Goal: Browse casually

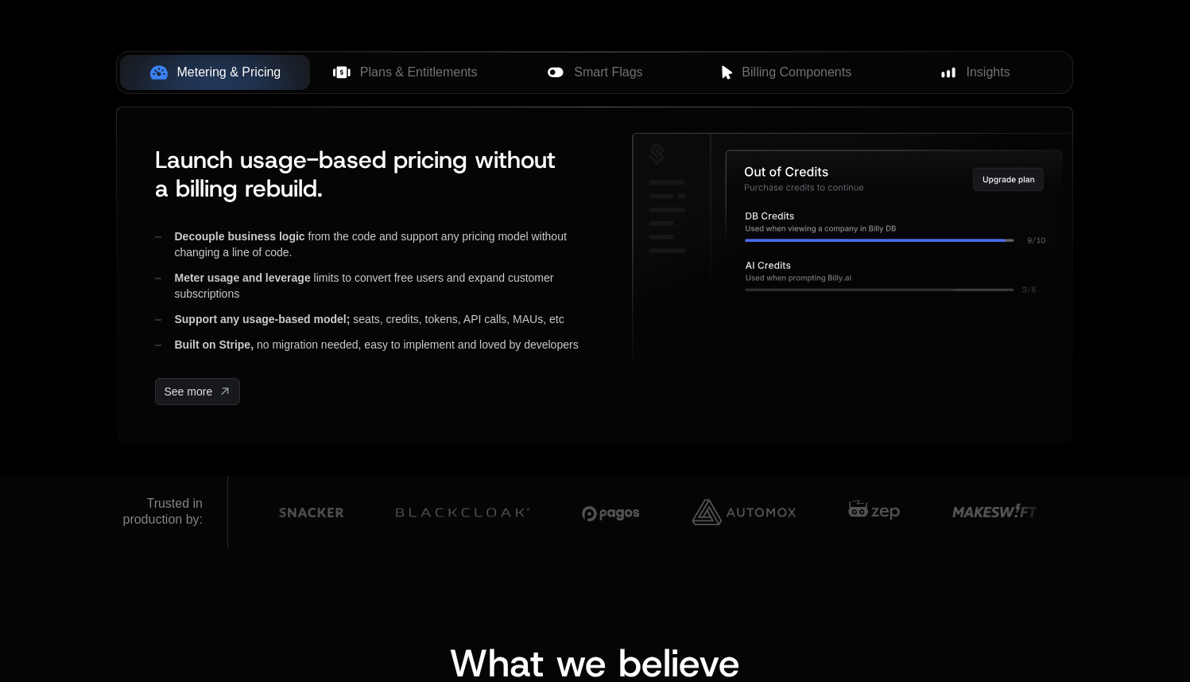
scroll to position [454, 0]
